Goal: Obtain resource: Download file/media

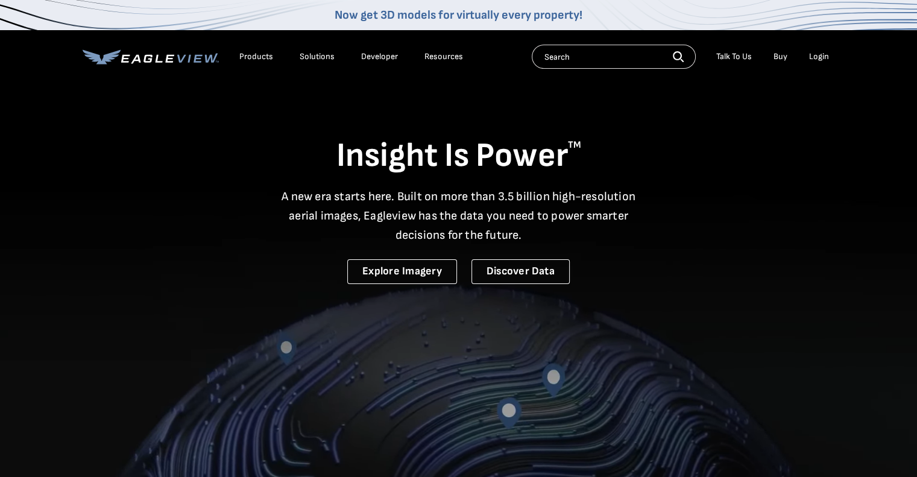
click at [820, 54] on div "Login" at bounding box center [819, 56] width 20 height 11
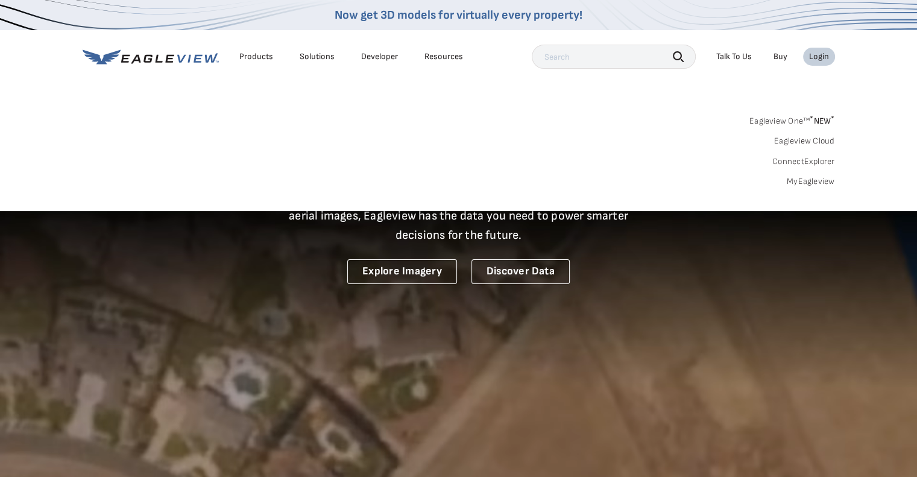
click at [817, 179] on link "MyEagleview" at bounding box center [811, 181] width 48 height 11
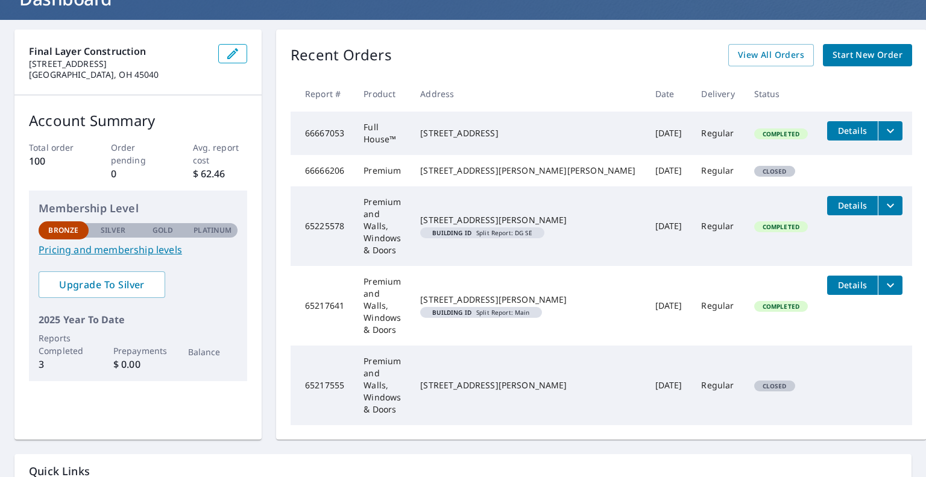
scroll to position [27, 0]
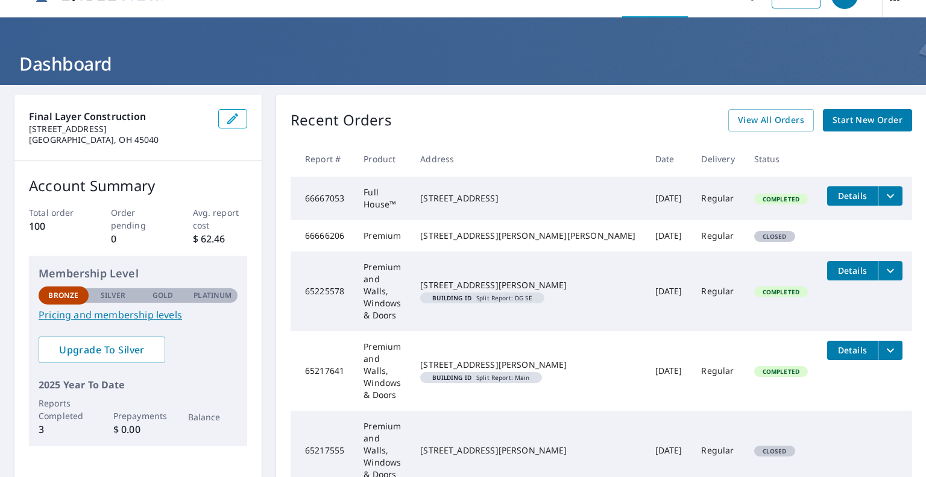
click at [758, 117] on span "View All Orders" at bounding box center [771, 120] width 66 height 15
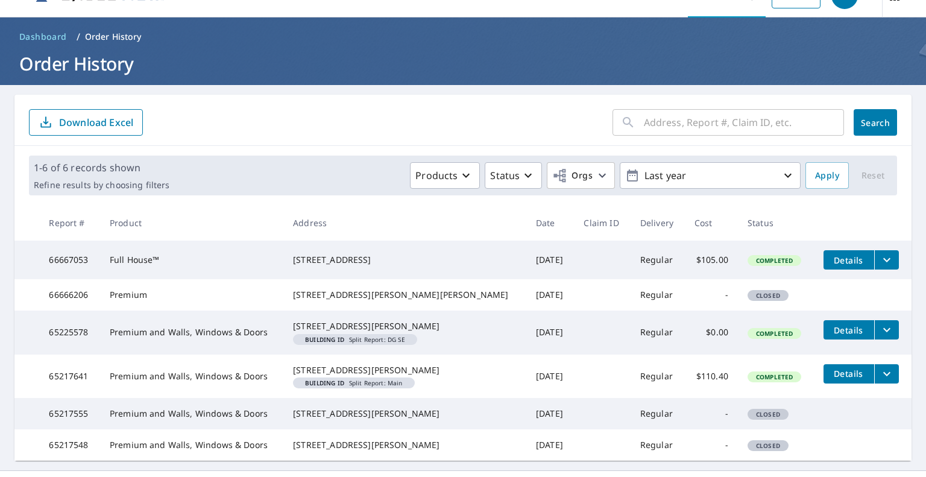
click at [653, 122] on input "text" at bounding box center [744, 123] width 200 height 34
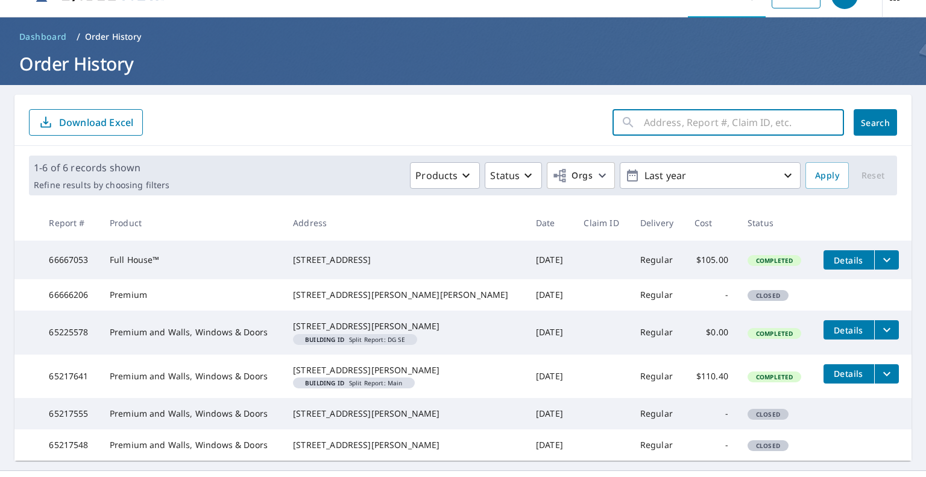
paste input "[STREET_ADDRESS]"
type input "[STREET_ADDRESS]"
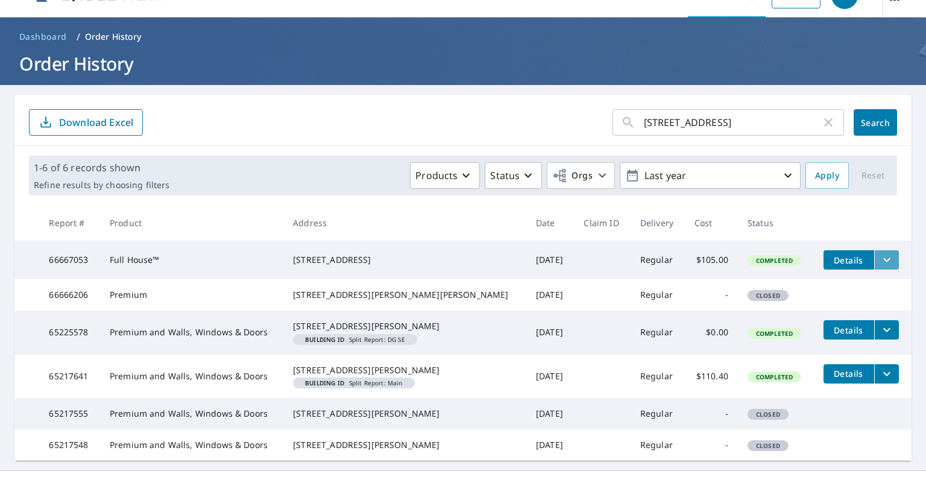
click at [880, 258] on icon "filesDropdownBtn-66667053" at bounding box center [887, 260] width 14 height 14
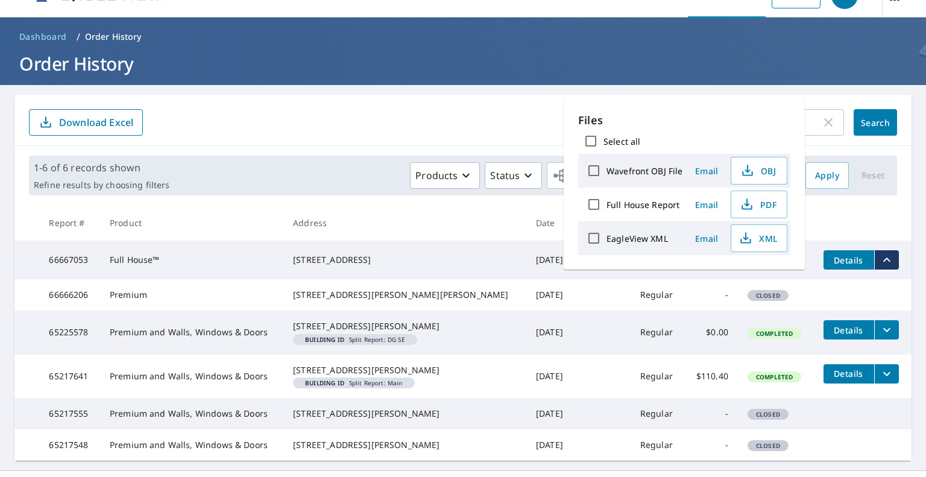
click at [761, 204] on span "PDF" at bounding box center [758, 204] width 39 height 14
click at [288, 121] on form "[STREET_ADDRESS] ​ Search Download Excel" at bounding box center [463, 122] width 869 height 27
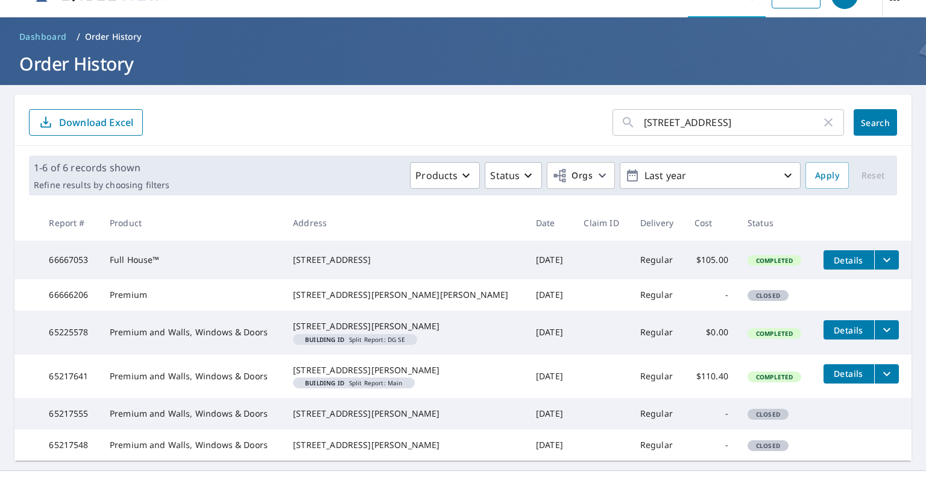
click at [880, 258] on icon "filesDropdownBtn-66667053" at bounding box center [887, 260] width 14 height 14
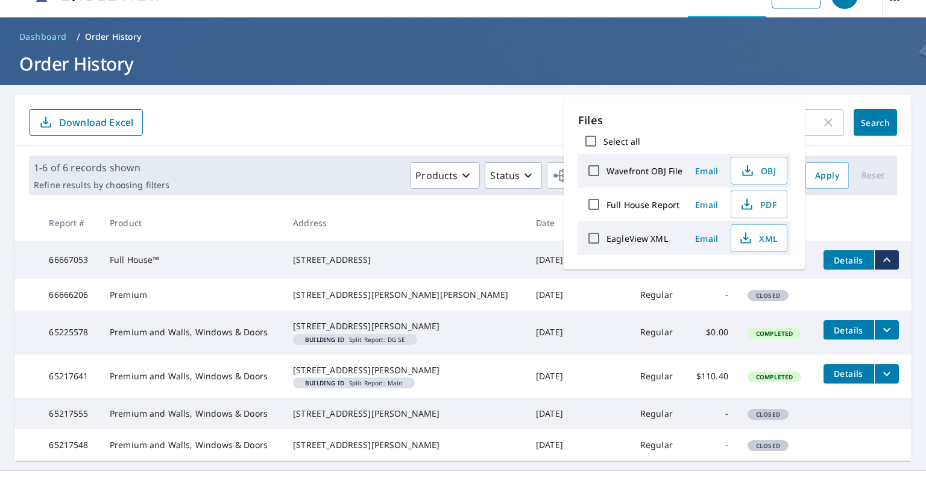
click at [864, 284] on td at bounding box center [863, 288] width 98 height 19
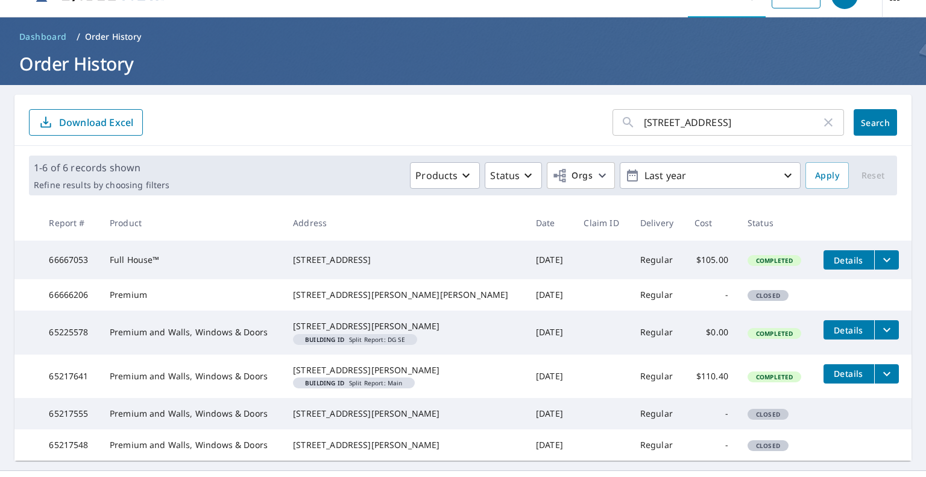
click at [841, 258] on span "Details" at bounding box center [849, 260] width 36 height 11
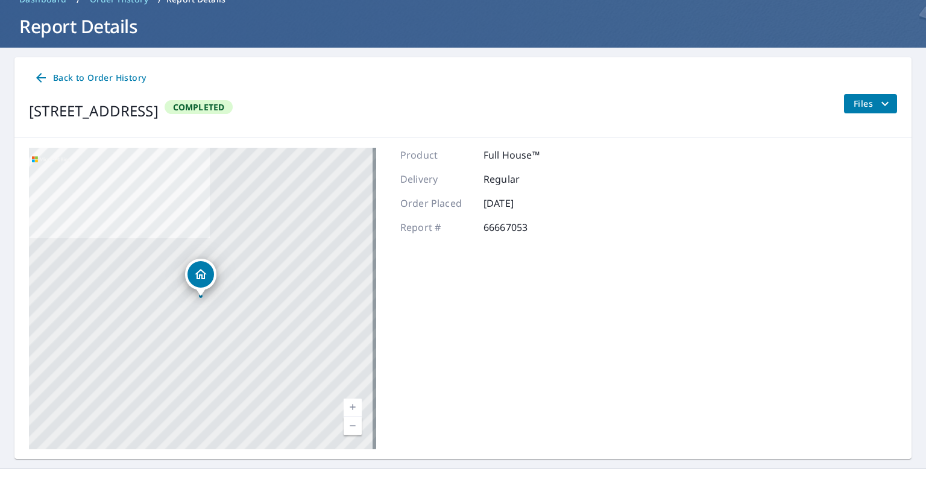
scroll to position [86, 0]
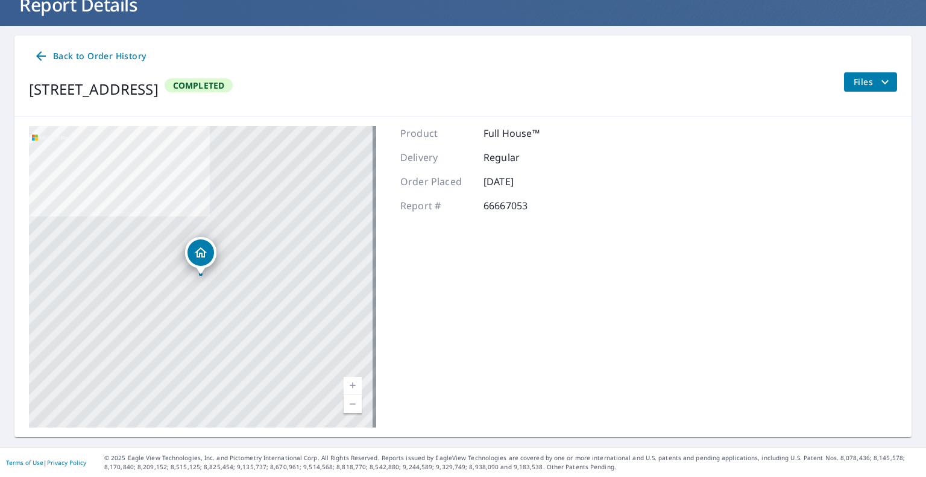
click at [882, 81] on icon "filesDropdownBtn-66667053" at bounding box center [885, 82] width 7 height 4
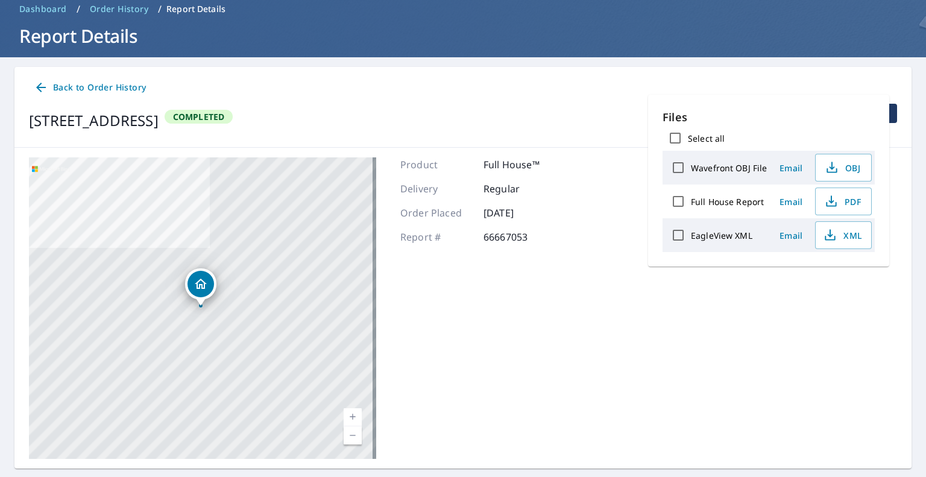
click at [785, 324] on body "BH BH Dashboard Order History Order BH Dashboard / Order History / Report Detai…" at bounding box center [463, 238] width 926 height 477
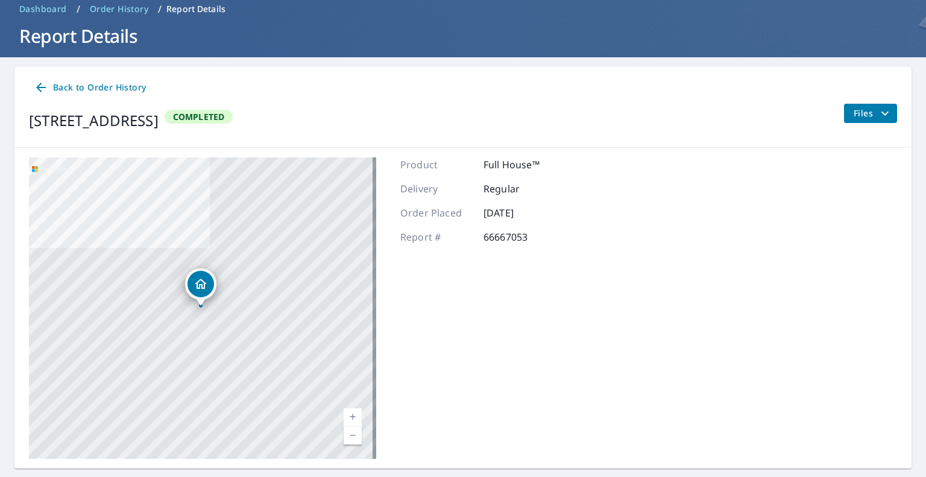
scroll to position [25, 0]
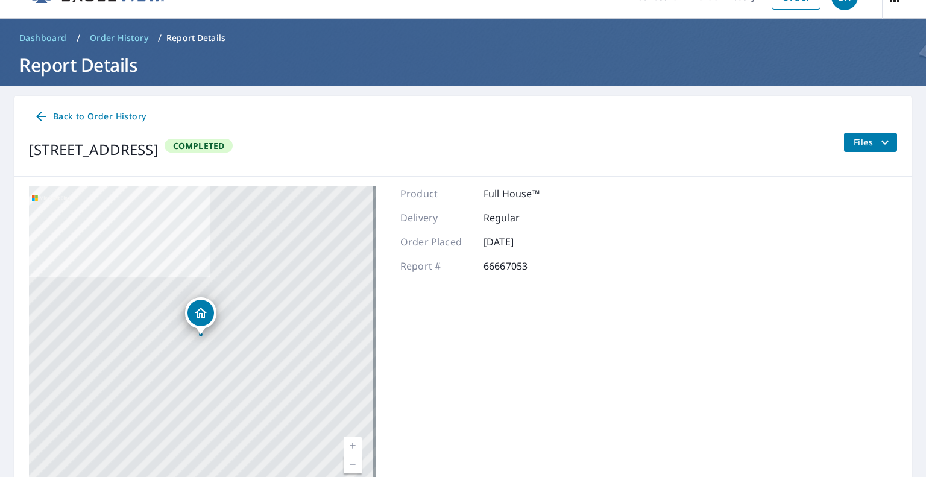
click at [603, 277] on div "[STREET_ADDRESS] Aerial Road A standard road map Aerial A detailed look from ab…" at bounding box center [462, 337] width 897 height 321
